Goal: Contribute content: Contribute content

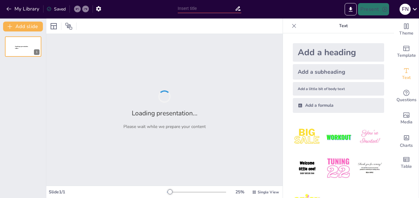
type input "Norma Mayoritas Masyarakat: Perspektif terhadap [PERSON_NAME] di Toraja"
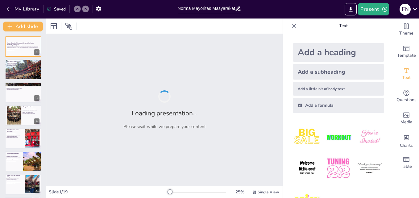
checkbox input "true"
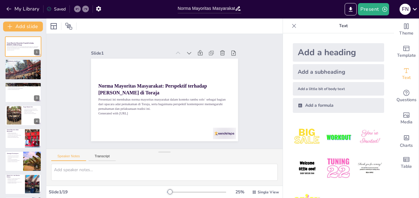
checkbox input "true"
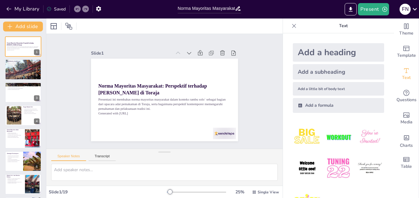
checkbox input "true"
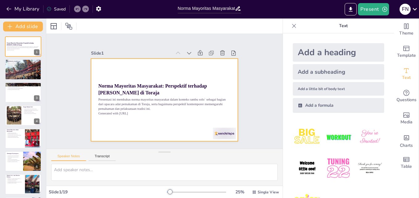
checkbox input "true"
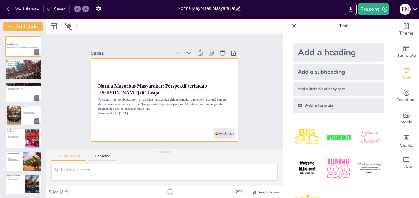
checkbox input "true"
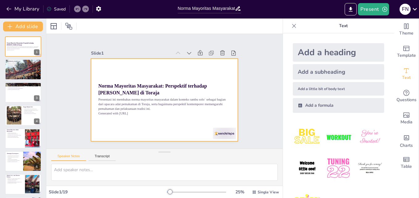
checkbox input "true"
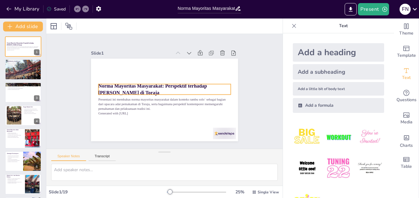
checkbox input "true"
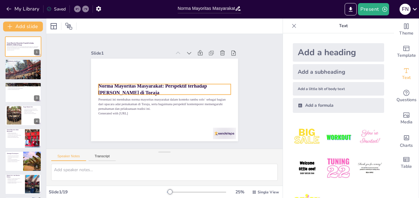
checkbox input "true"
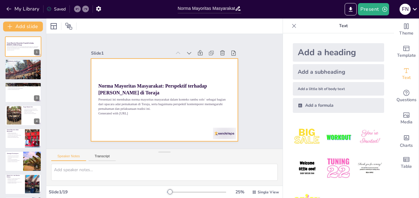
checkbox input "true"
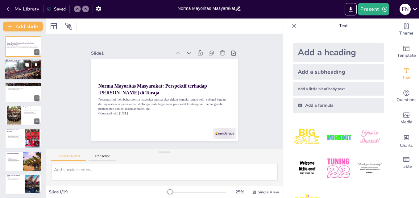
checkbox input "true"
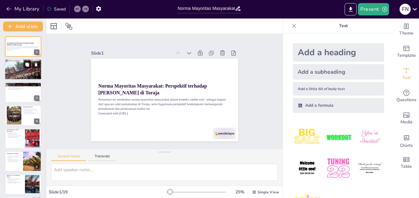
checkbox input "true"
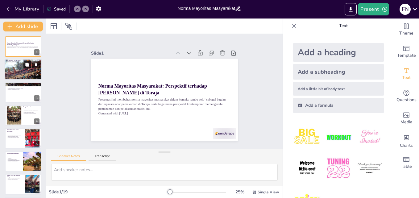
checkbox input "true"
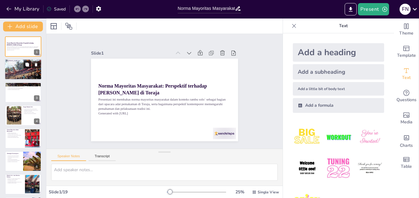
click at [30, 66] on button at bounding box center [26, 64] width 7 height 7
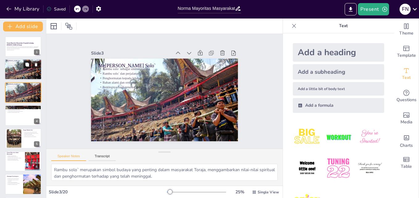
type textarea "Rambu solo` merupakan simbol budaya yang penting dalam masyarakat Toraja, mengg…"
checkbox input "true"
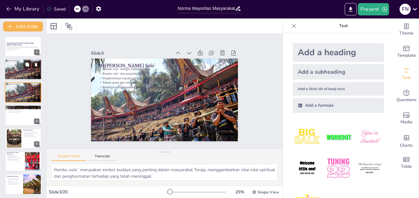
checkbox input "true"
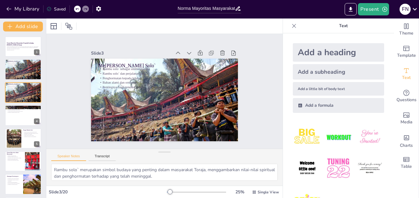
checkbox input "true"
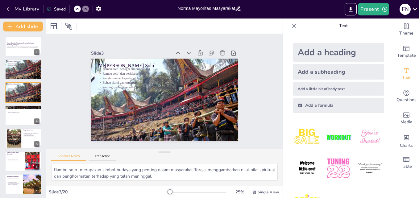
checkbox input "true"
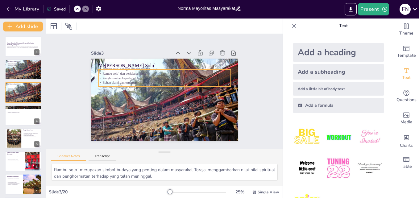
checkbox input "true"
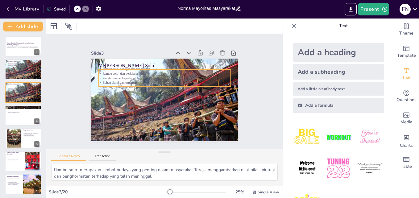
checkbox input "true"
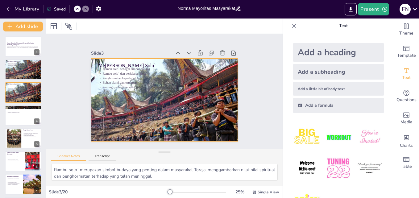
checkbox input "true"
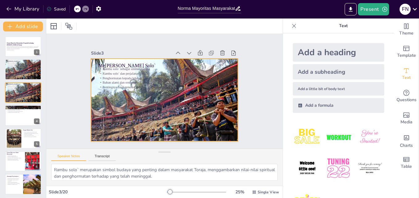
checkbox input "true"
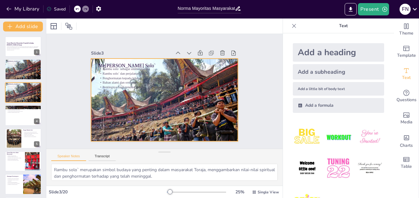
checkbox input "true"
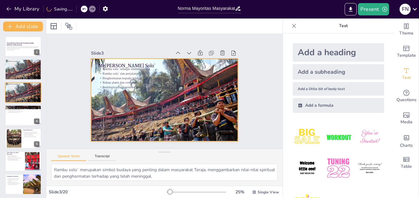
checkbox input "true"
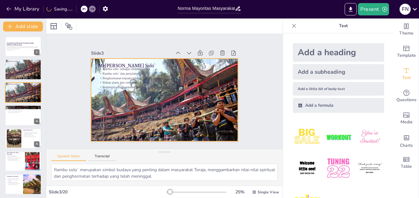
checkbox input "true"
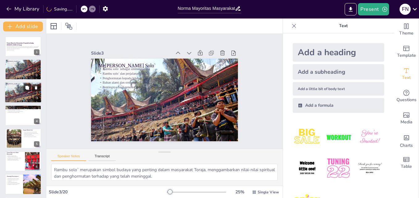
checkbox input "true"
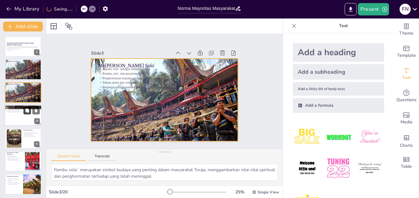
checkbox input "true"
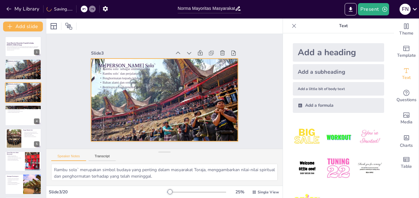
checkbox input "true"
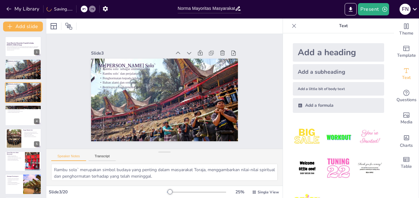
checkbox input "true"
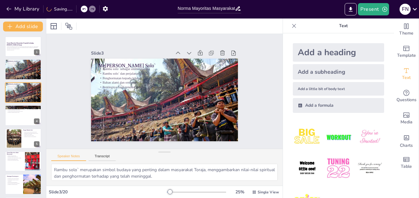
checkbox input "true"
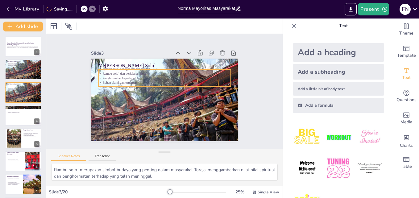
checkbox input "true"
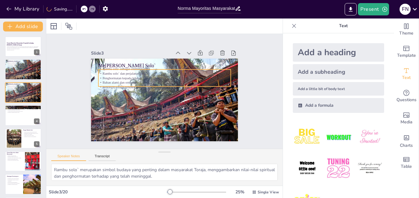
checkbox input "true"
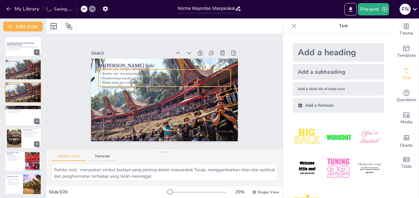
checkbox input "true"
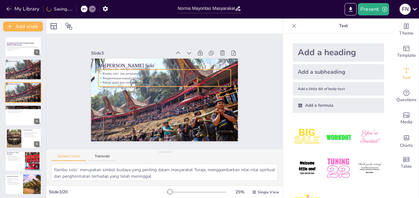
checkbox input "true"
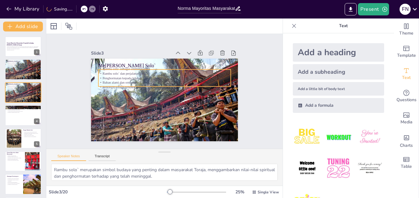
checkbox input "true"
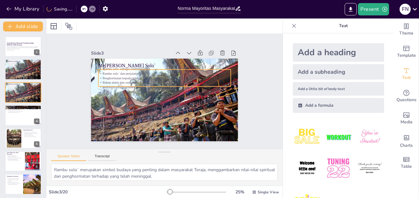
checkbox input "true"
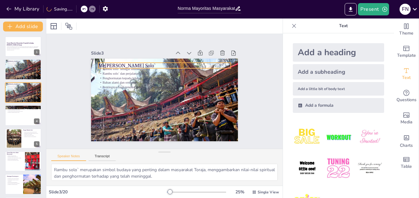
checkbox input "true"
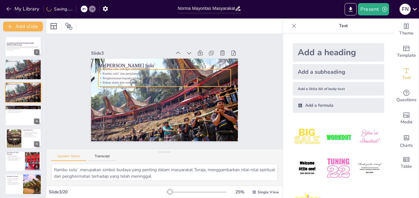
checkbox input "true"
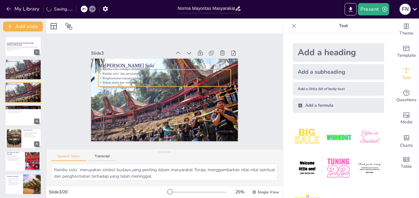
checkbox input "true"
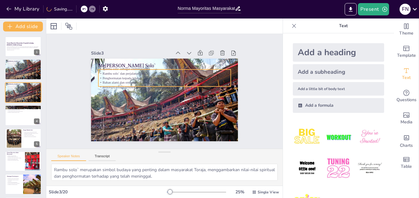
checkbox input "true"
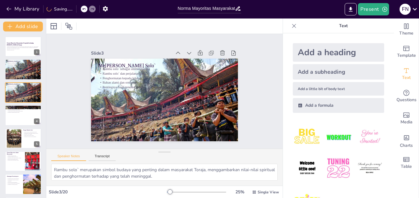
checkbox input "true"
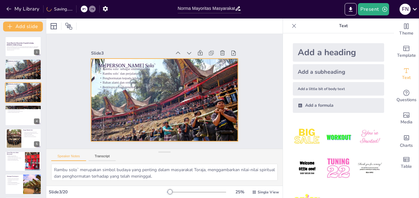
checkbox input "true"
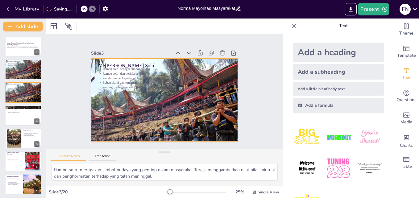
checkbox input "true"
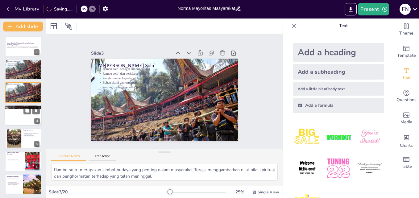
click at [17, 117] on div at bounding box center [23, 115] width 37 height 21
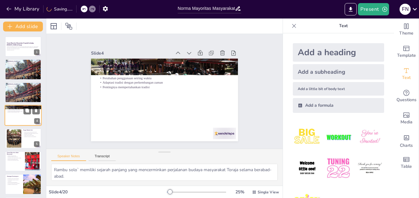
scroll to position [1, 0]
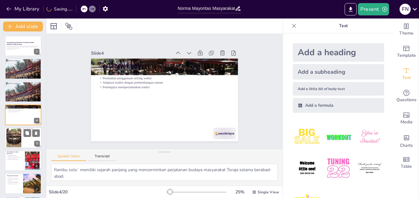
click at [19, 137] on div at bounding box center [14, 137] width 28 height 19
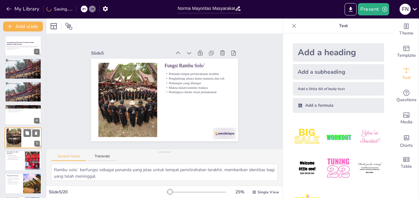
scroll to position [24, 0]
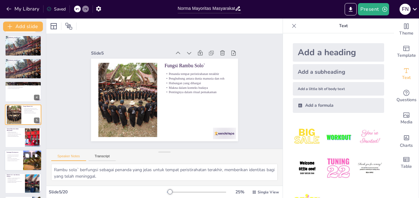
click at [22, 160] on div at bounding box center [23, 160] width 37 height 21
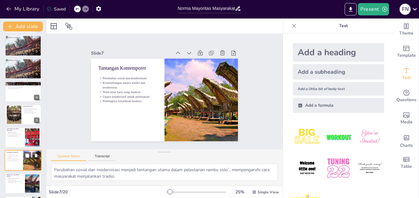
scroll to position [69, 0]
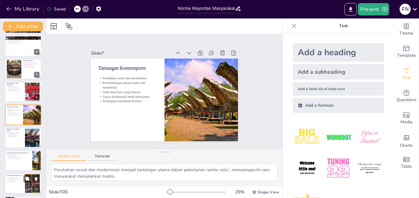
click at [20, 180] on p "Kolaborasi antar generasi" at bounding box center [14, 180] width 17 height 1
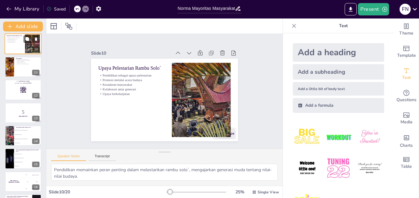
scroll to position [209, 0]
click at [18, 158] on span "Modernisasi dan perubahan sosial" at bounding box center [28, 158] width 27 height 1
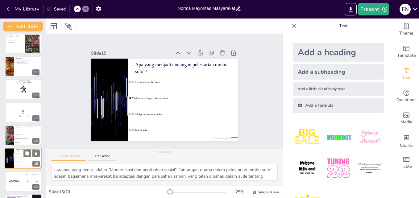
scroll to position [253, 0]
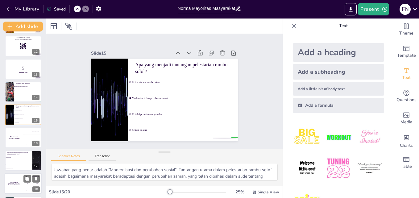
click at [7, 180] on div "The winner is [PERSON_NAME]" at bounding box center [14, 183] width 19 height 21
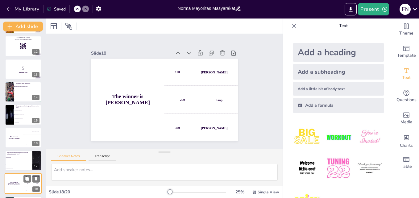
scroll to position [300, 0]
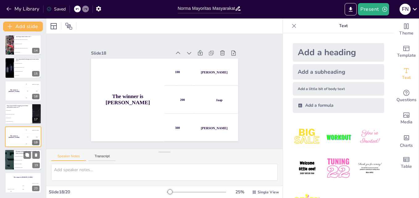
click at [19, 157] on li "Karena tidak ada yang peduli" at bounding box center [28, 157] width 28 height 4
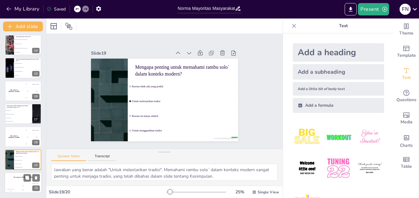
click at [22, 189] on div "200" at bounding box center [23, 189] width 12 height 7
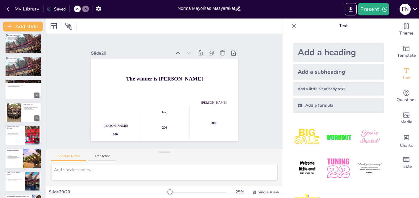
scroll to position [0, 0]
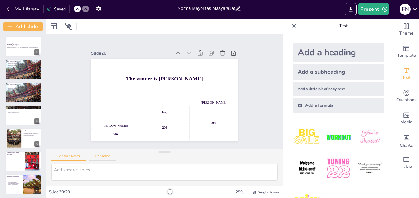
click at [101, 158] on button "Transcript" at bounding box center [102, 157] width 27 height 7
click at [69, 174] on textarea at bounding box center [164, 172] width 226 height 17
click at [28, 50] on p "Generated with [URL]" at bounding box center [22, 49] width 33 height 1
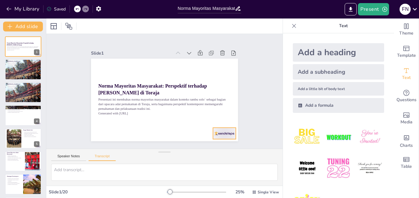
click at [220, 129] on div at bounding box center [224, 133] width 23 height 11
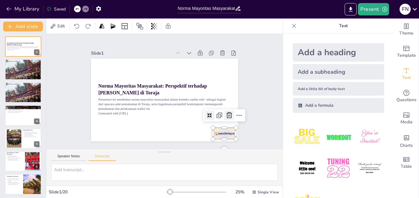
click at [226, 112] on icon at bounding box center [229, 115] width 6 height 6
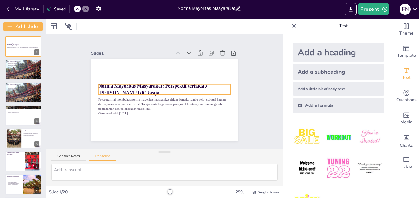
click at [122, 81] on div "Norma Mayoritas Masyarakat: Perspektif terhadap [PERSON_NAME] di Toraja Present…" at bounding box center [164, 100] width 147 height 83
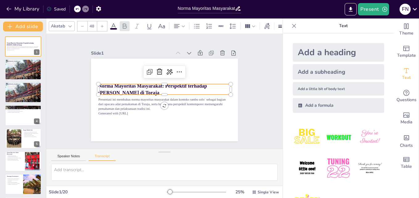
click at [131, 87] on p "Norma Mayoritas Masyarakat: Perspektif terhadap [PERSON_NAME] di Toraja" at bounding box center [164, 89] width 132 height 14
click at [165, 67] on div at bounding box center [169, 72] width 10 height 10
click at [175, 71] on icon at bounding box center [178, 71] width 7 height 7
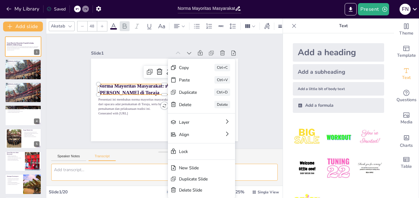
click at [87, 173] on textarea at bounding box center [164, 172] width 226 height 17
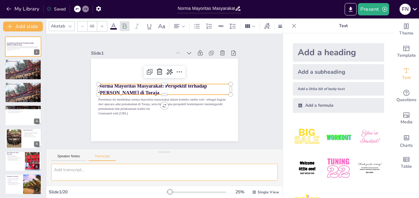
click at [87, 173] on textarea at bounding box center [164, 172] width 226 height 17
click at [63, 171] on textarea at bounding box center [164, 172] width 226 height 17
click at [67, 157] on button "Speaker Notes" at bounding box center [68, 157] width 35 height 7
click at [113, 156] on button "Transcript" at bounding box center [102, 157] width 27 height 7
click at [115, 84] on strong "Norma Mayoritas Masyarakat: Perspektif terhadap [PERSON_NAME] di Toraja" at bounding box center [152, 89] width 109 height 12
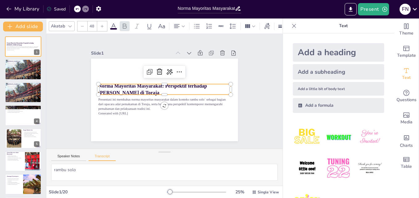
click at [131, 87] on p "Norma Mayoritas Masyarakat: Perspektif terhadap [PERSON_NAME] di Toraja" at bounding box center [164, 89] width 132 height 14
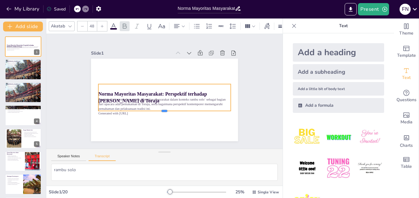
drag, startPoint x: 159, startPoint y: 94, endPoint x: 161, endPoint y: 110, distance: 16.4
click at [161, 110] on div at bounding box center [162, 113] width 132 height 19
drag, startPoint x: 159, startPoint y: 118, endPoint x: 160, endPoint y: 107, distance: 11.1
click at [160, 107] on div "Norma Mayoritas Masyarakat: Perspektif terhadap [PERSON_NAME] di Toraja Present…" at bounding box center [164, 100] width 147 height 83
click at [160, 120] on div "Norma Mayoritas Masyarakat: Perspektif terhadap [PERSON_NAME] di Toraja Present…" at bounding box center [164, 100] width 147 height 83
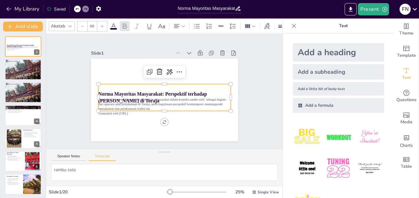
click at [328, 90] on div "Add a little bit of body text" at bounding box center [338, 89] width 91 height 14
